Goal: Task Accomplishment & Management: Complete application form

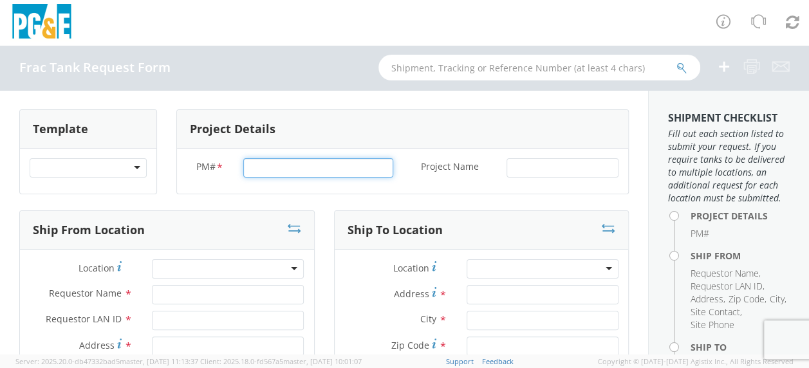
click at [279, 167] on input "PM# *" at bounding box center [318, 167] width 150 height 19
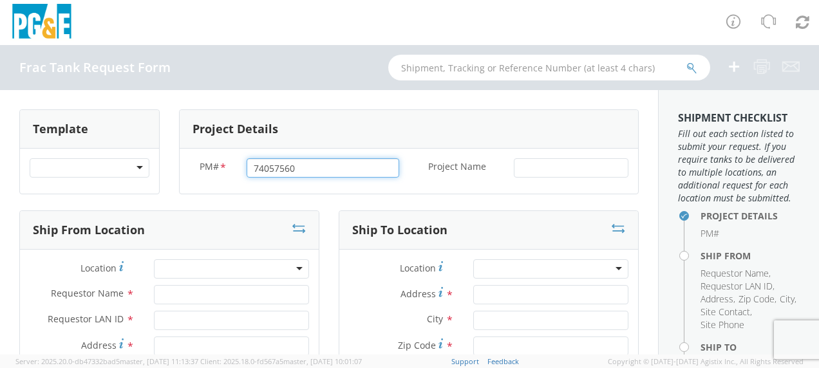
type input "74057560"
click at [504, 166] on div at bounding box center [571, 167] width 134 height 19
click at [504, 163] on div at bounding box center [571, 167] width 134 height 19
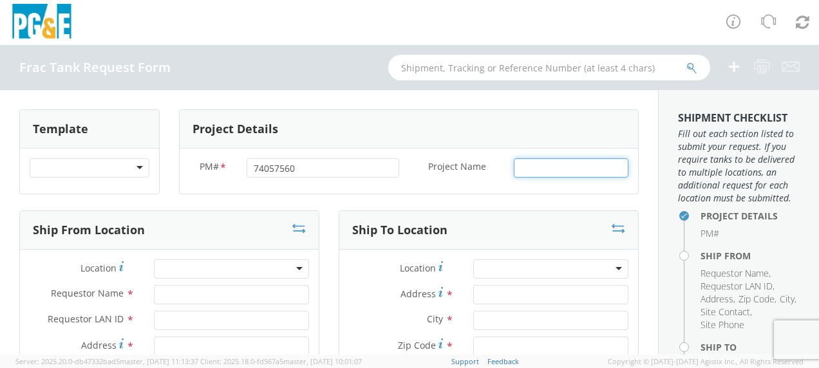
click at [514, 165] on input "Project Name *" at bounding box center [571, 167] width 115 height 19
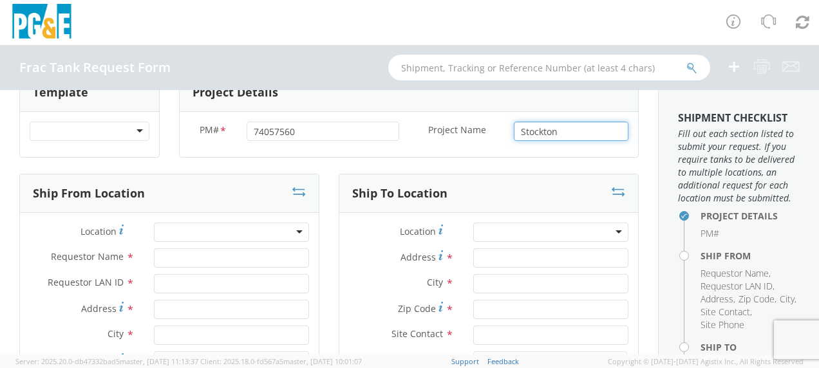
scroll to position [64, 0]
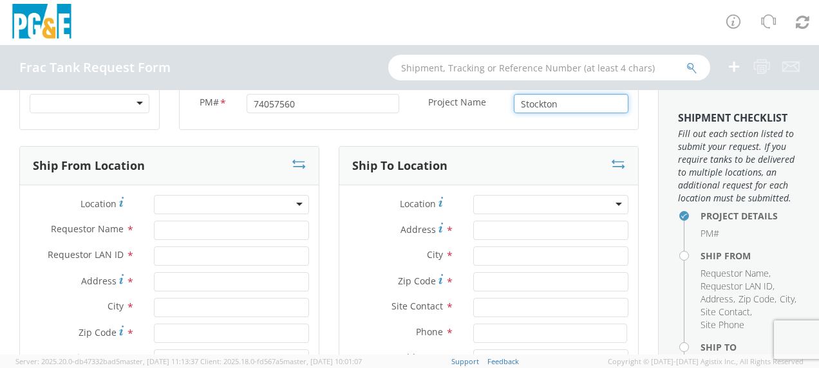
type input "Stockton"
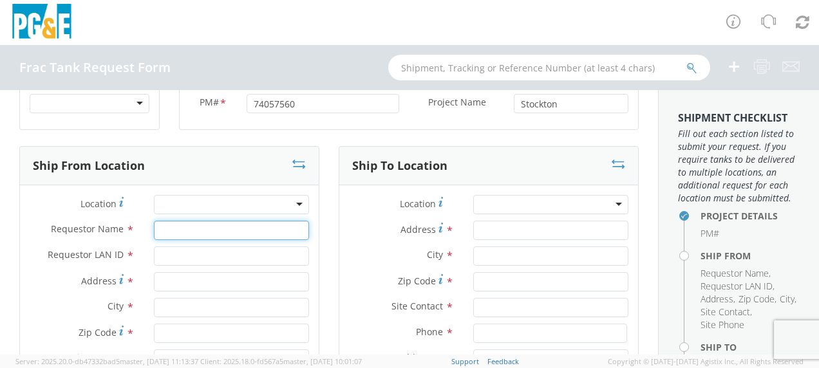
click at [172, 230] on input "Requestor Name *" at bounding box center [231, 230] width 155 height 19
type input "[PERSON_NAME]"
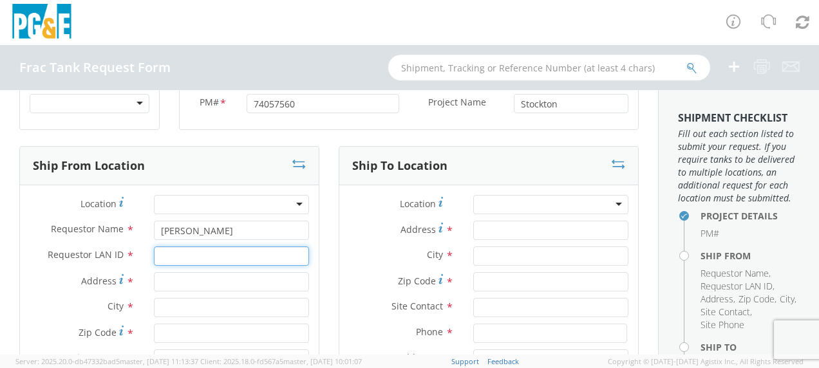
click at [174, 256] on input "Requestor LAN ID *" at bounding box center [231, 255] width 155 height 19
type input "tahj"
click at [172, 277] on input "Address *" at bounding box center [231, 281] width 155 height 19
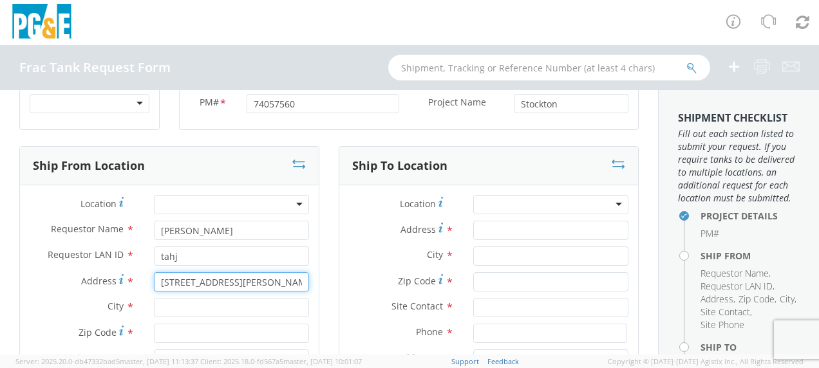
scroll to position [129, 0]
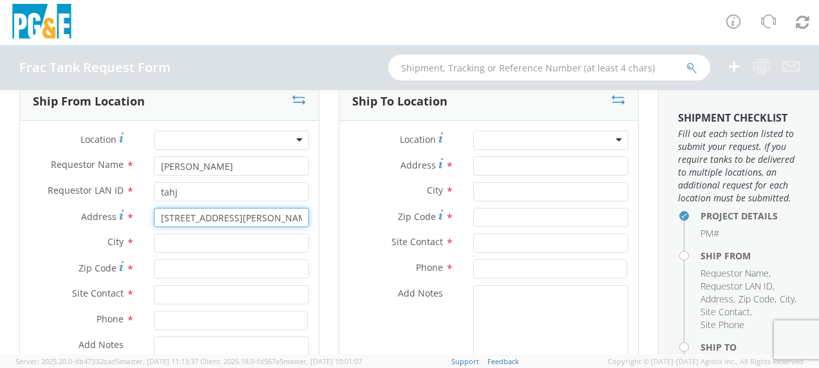
type input "[STREET_ADDRESS][PERSON_NAME]"
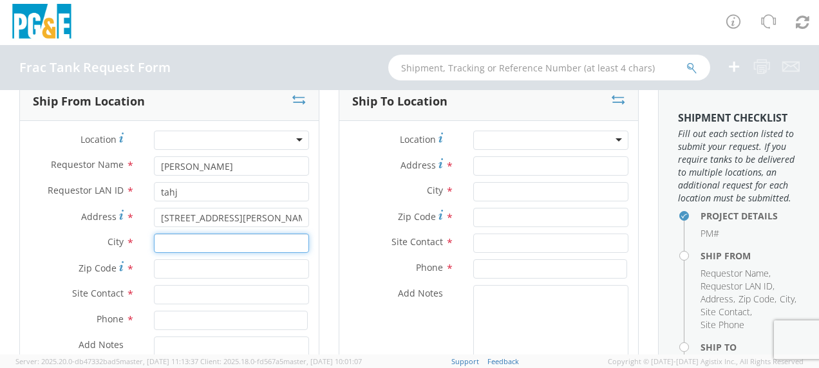
drag, startPoint x: 160, startPoint y: 247, endPoint x: 178, endPoint y: 245, distance: 17.6
click at [162, 245] on input "text" at bounding box center [231, 243] width 155 height 19
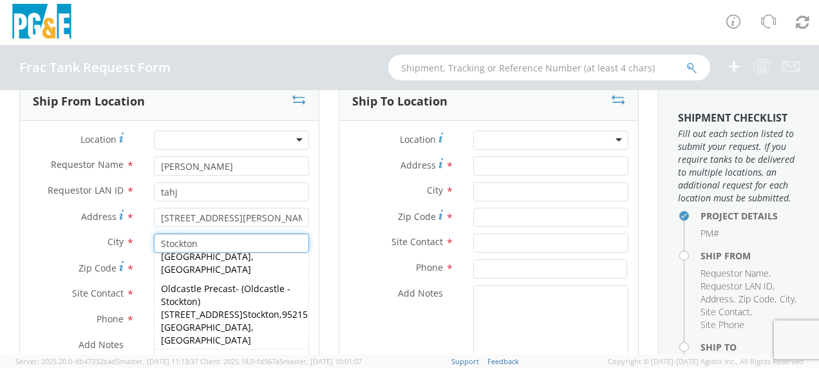
scroll to position [386, 0]
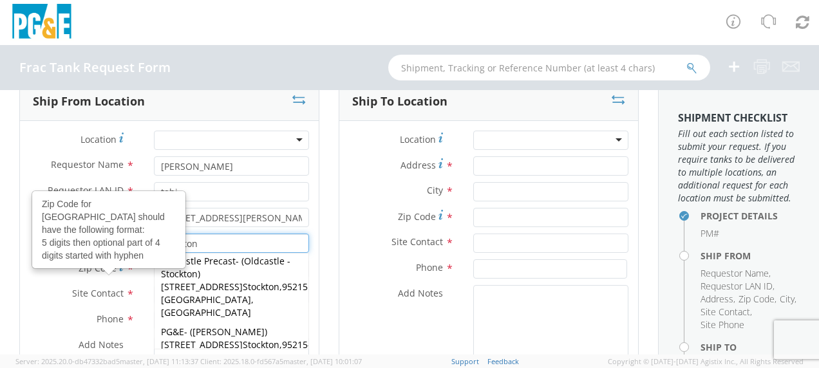
type input "Stockton"
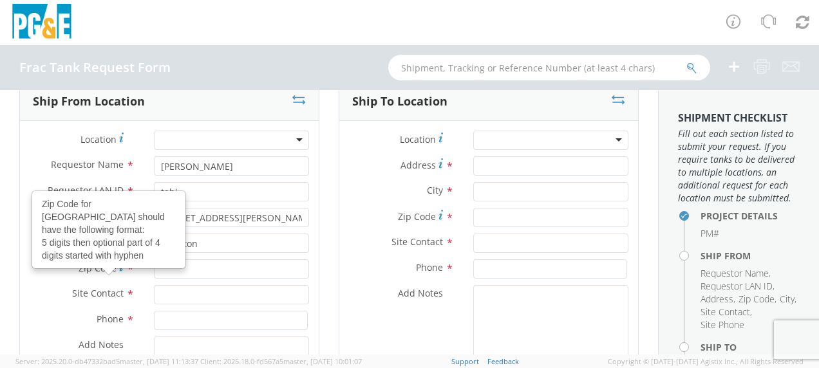
click at [119, 266] on icon at bounding box center [121, 266] width 5 height 10
click at [154, 266] on input "Zip Code Zip Code for [GEOGRAPHIC_DATA] should have the following format: 5 dig…" at bounding box center [231, 268] width 155 height 19
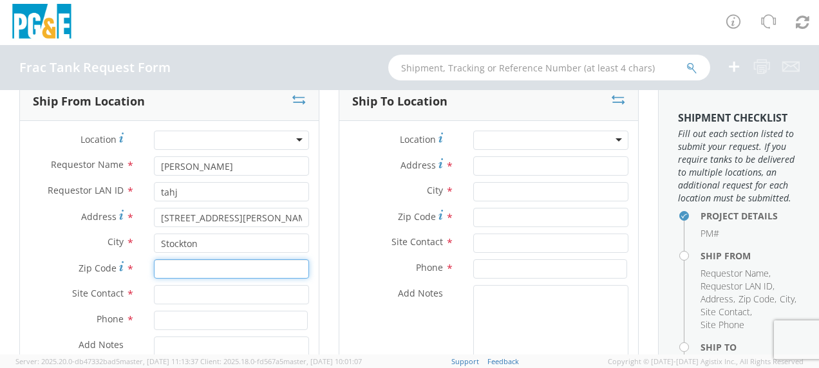
type input "0"
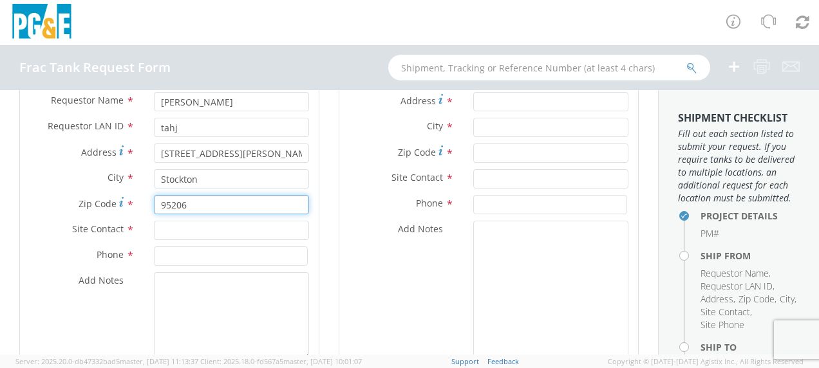
type input "95206"
click at [181, 233] on input "text" at bounding box center [231, 230] width 155 height 19
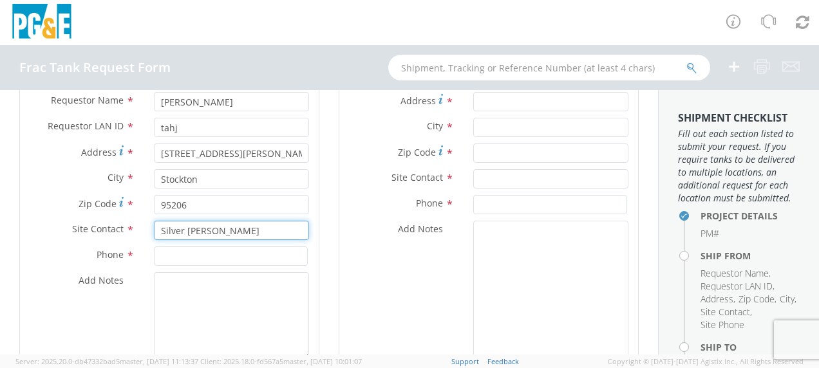
type input "Silver [PERSON_NAME]"
click at [172, 255] on input at bounding box center [231, 255] width 154 height 19
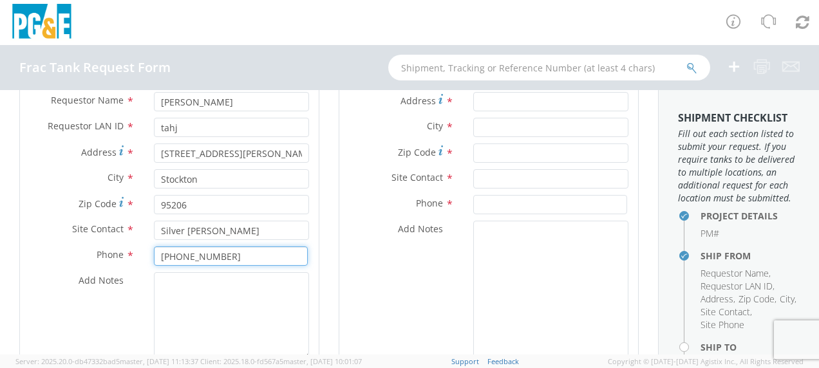
type input "[PHONE_NUMBER]"
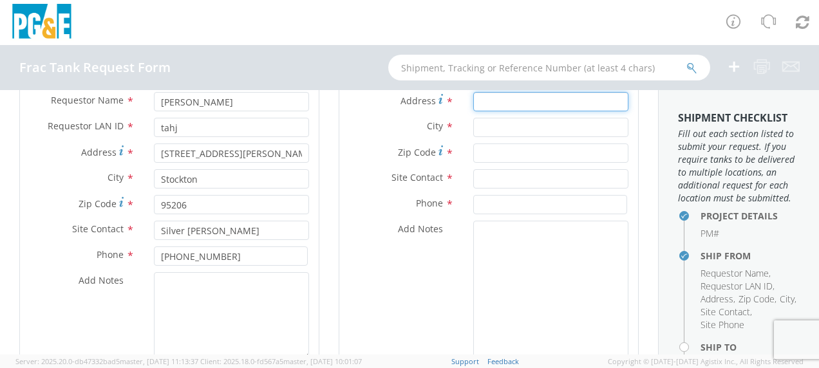
click at [489, 106] on input "Address *" at bounding box center [550, 101] width 155 height 19
type input "[STREET_ADDRESS][PERSON_NAME]"
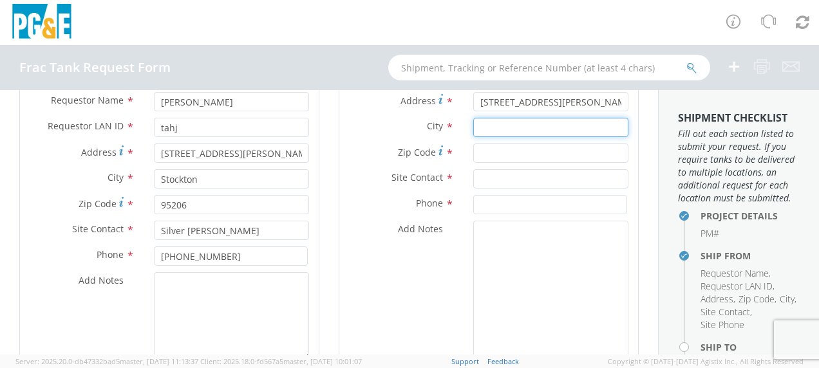
click at [490, 122] on input "text" at bounding box center [550, 127] width 155 height 19
type input "Gustine"
click at [492, 147] on input "Zip Code *" at bounding box center [550, 153] width 155 height 19
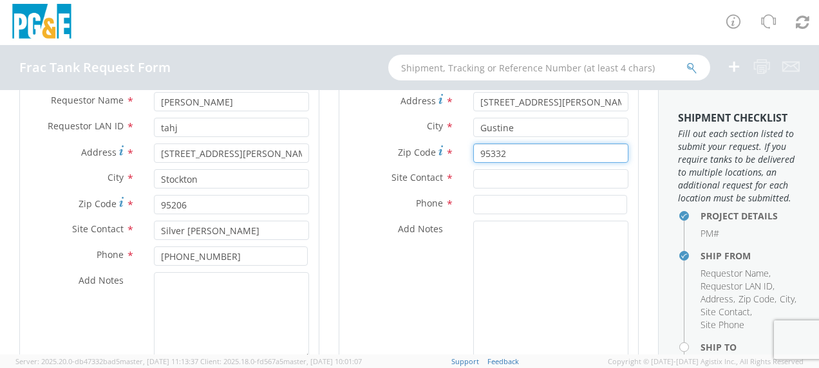
type input "95332"
click at [496, 175] on input "text" at bounding box center [550, 178] width 155 height 19
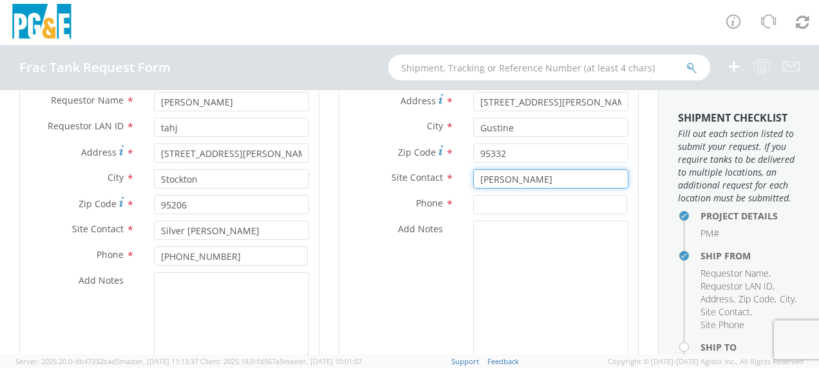
type input "[PERSON_NAME]"
click at [479, 201] on input at bounding box center [550, 204] width 154 height 19
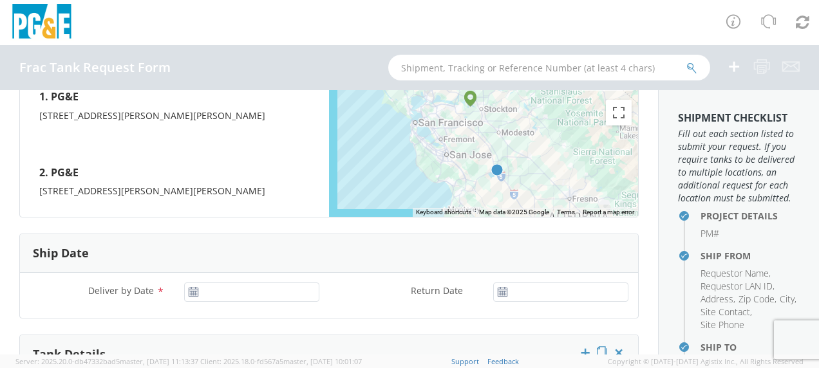
scroll to position [644, 0]
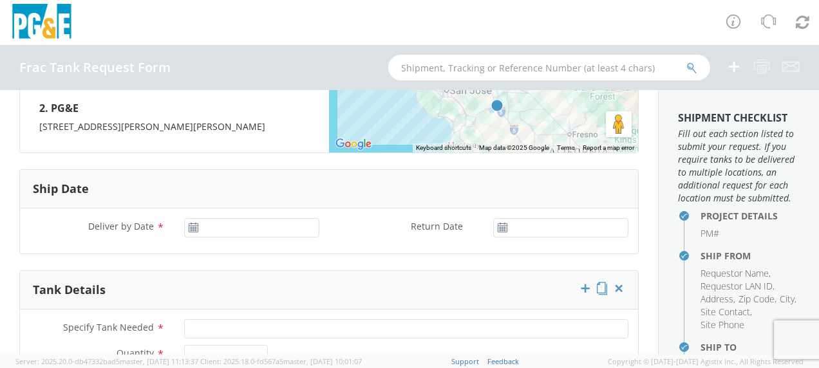
type input "[PHONE_NUMBER]"
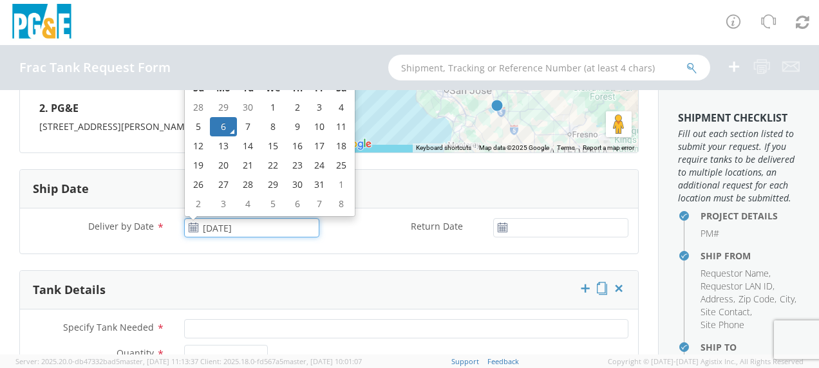
click at [232, 220] on input "[DATE]" at bounding box center [251, 227] width 135 height 19
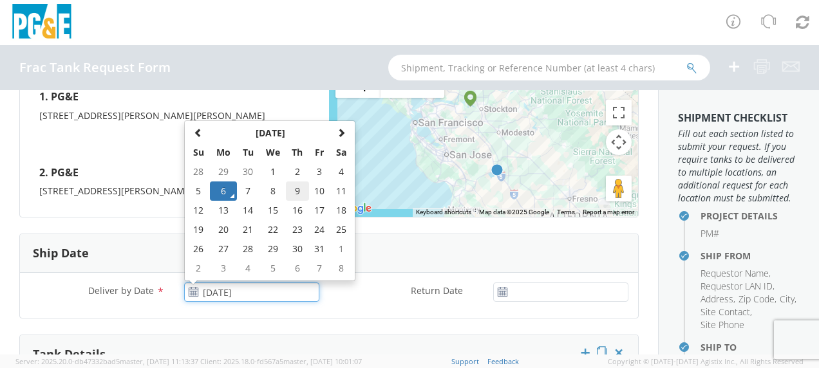
click at [295, 189] on td "9" at bounding box center [297, 190] width 23 height 19
type input "[DATE]"
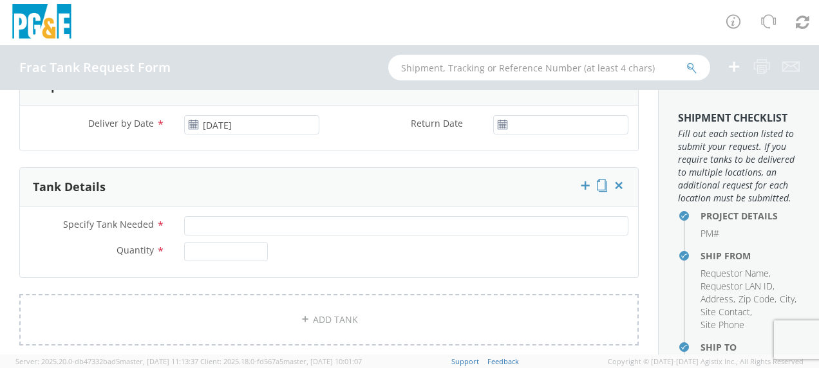
scroll to position [772, 0]
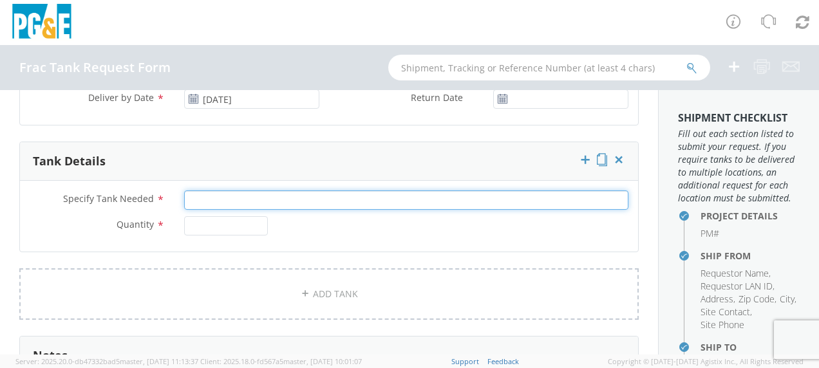
click at [216, 196] on input "Specify Tank Needed *" at bounding box center [406, 199] width 444 height 19
type input "20K Single Wall"
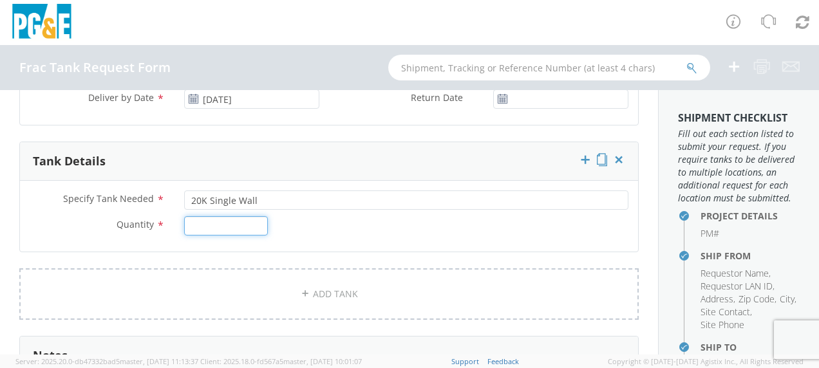
click at [205, 220] on input "Quantity *" at bounding box center [226, 225] width 84 height 19
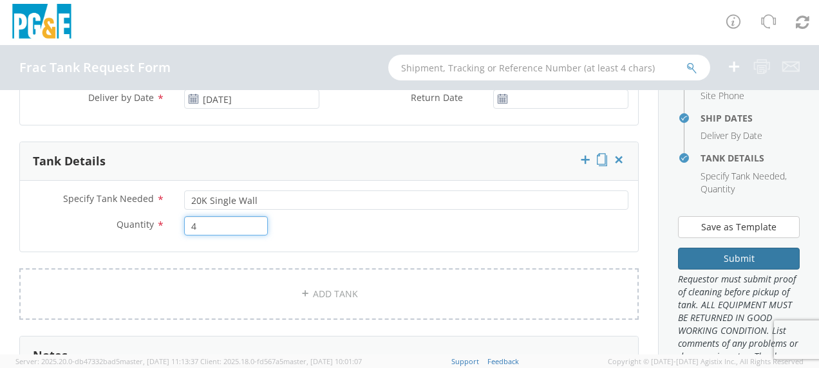
scroll to position [322, 0]
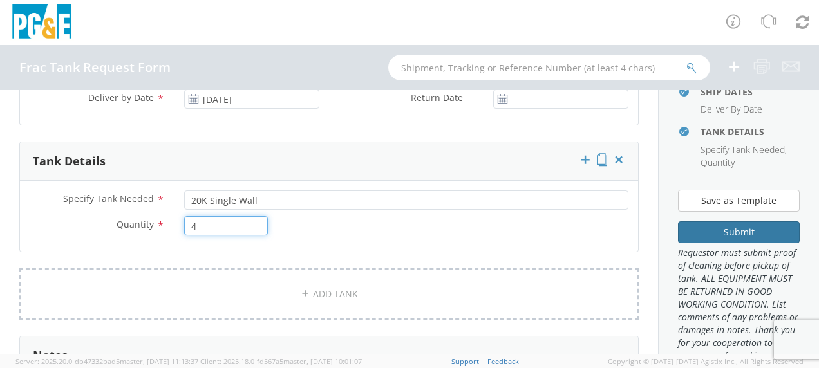
type input "4"
click at [732, 243] on button "Submit" at bounding box center [739, 232] width 122 height 22
